Goal: Task Accomplishment & Management: Manage account settings

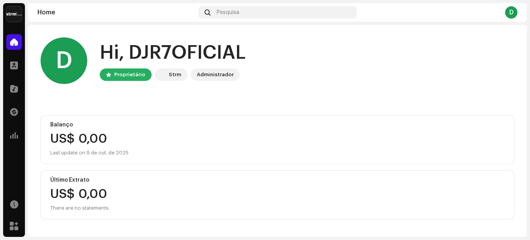
click at [509, 16] on div "D" at bounding box center [511, 12] width 12 height 12
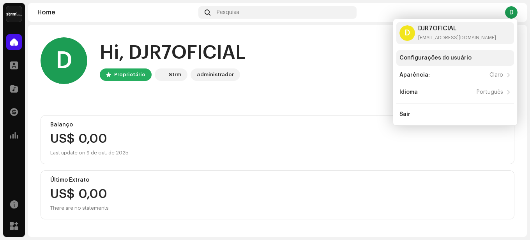
click at [428, 59] on div "Configurações do usuário" at bounding box center [435, 58] width 72 height 6
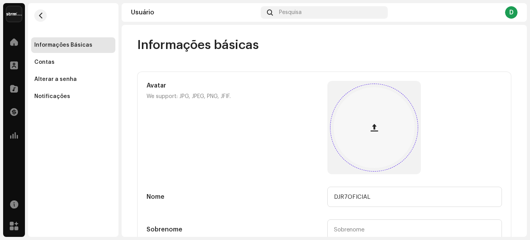
click at [370, 143] on div at bounding box center [373, 127] width 81 height 81
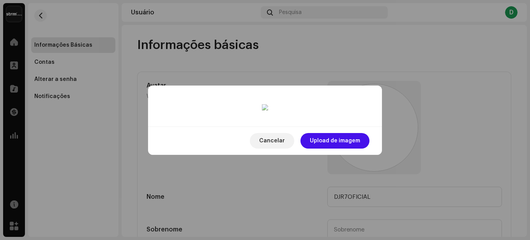
drag, startPoint x: 304, startPoint y: 167, endPoint x: 303, endPoint y: 194, distance: 27.7
drag, startPoint x: 319, startPoint y: 132, endPoint x: 318, endPoint y: 112, distance: 19.9
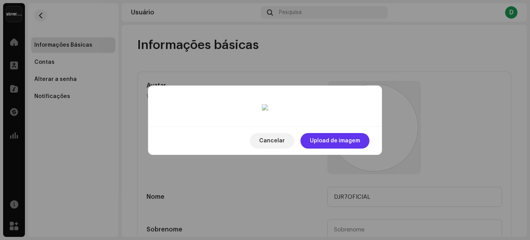
click at [355, 149] on span "Upload de imagem" at bounding box center [335, 141] width 50 height 16
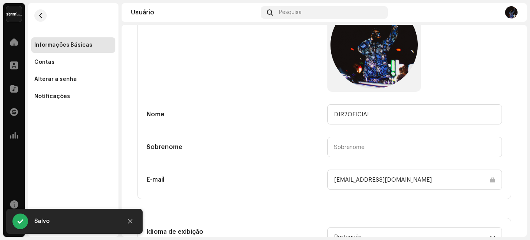
scroll to position [82, 0]
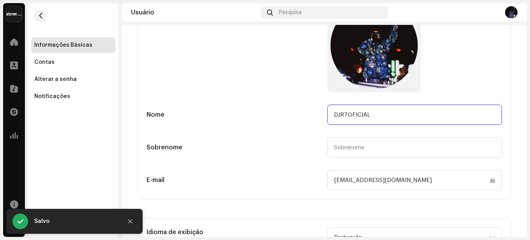
click at [391, 116] on input "DJR7OFICIAL" at bounding box center [414, 115] width 174 height 20
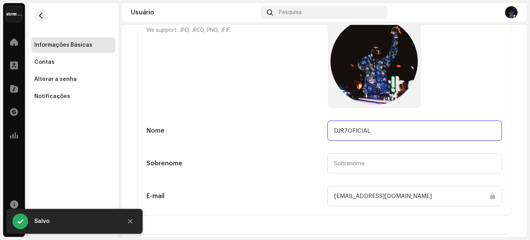
scroll to position [121, 0]
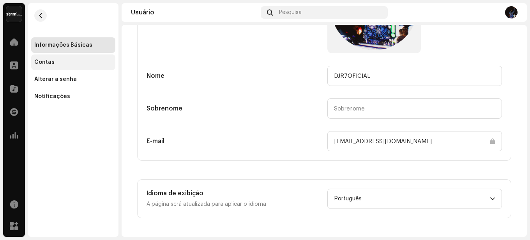
click at [54, 65] on div "Contas" at bounding box center [73, 63] width 84 height 16
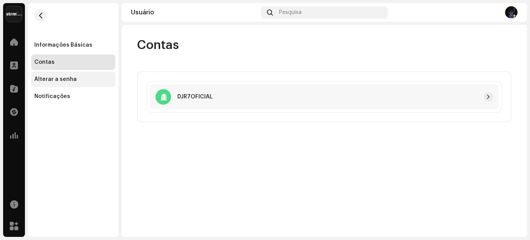
click at [67, 83] on div "Alterar a senha" at bounding box center [73, 80] width 84 height 16
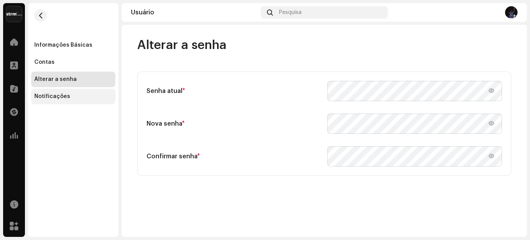
click at [62, 98] on div "Notificações" at bounding box center [52, 96] width 36 height 6
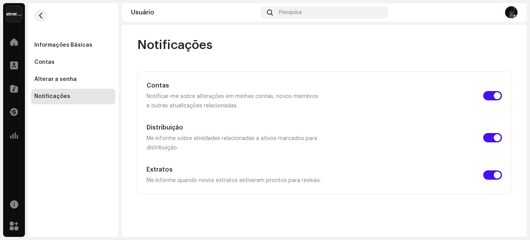
click at [506, 14] on img at bounding box center [511, 12] width 12 height 12
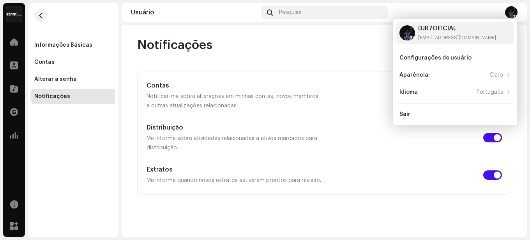
click at [374, 49] on div "Notificações" at bounding box center [324, 45] width 374 height 16
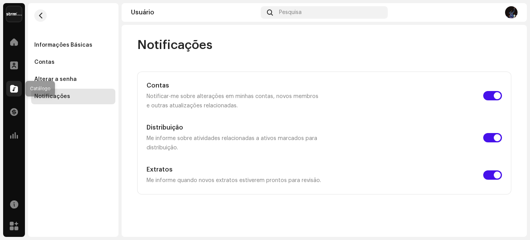
click at [15, 88] on span at bounding box center [14, 89] width 8 height 6
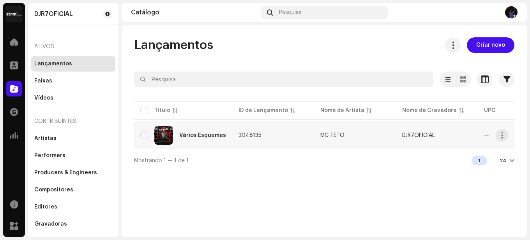
click at [286, 138] on td "3048135" at bounding box center [273, 135] width 82 height 28
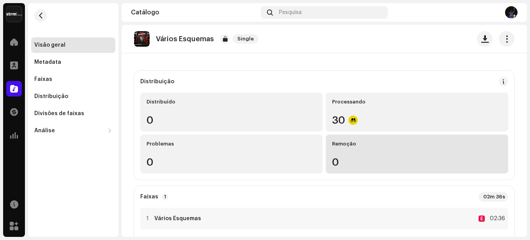
scroll to position [39, 0]
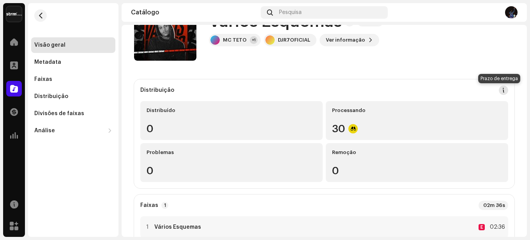
click at [500, 90] on span at bounding box center [502, 90] width 5 height 6
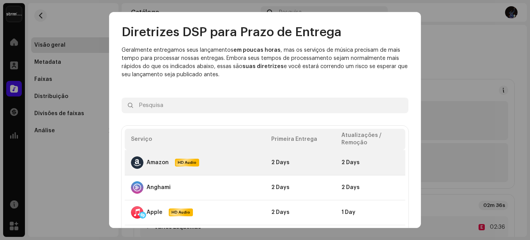
scroll to position [156, 0]
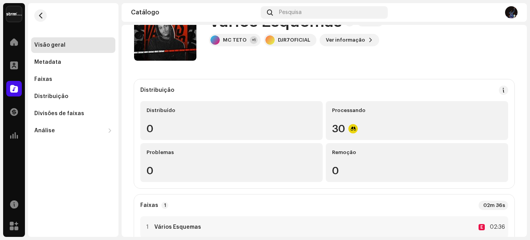
click at [439, 63] on div "Diretrizes DSP para Prazo de Entrega Geralmente entregamos seus lançamentos em …" at bounding box center [265, 120] width 530 height 240
